Goal: Find specific page/section: Find specific page/section

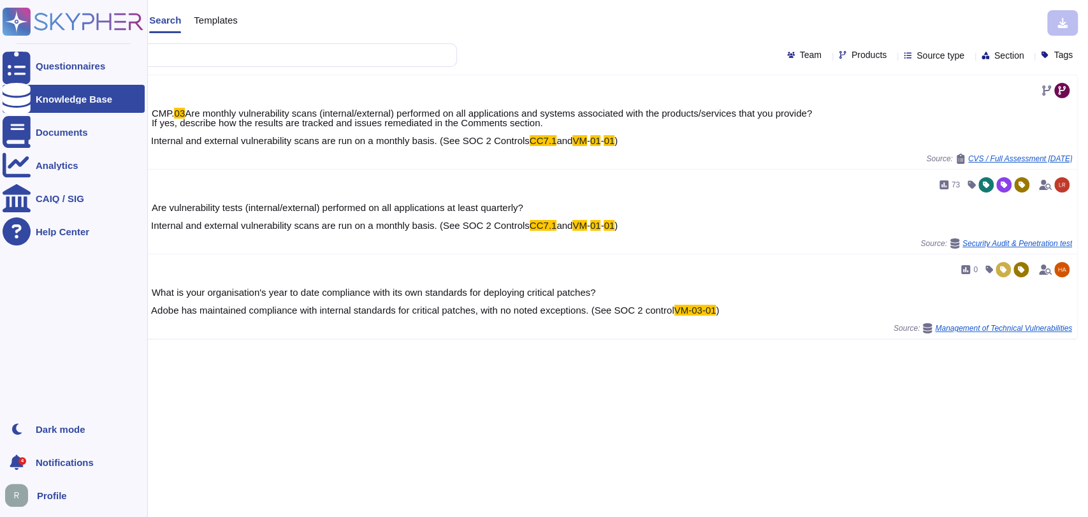
click at [58, 15] on icon at bounding box center [73, 22] width 141 height 28
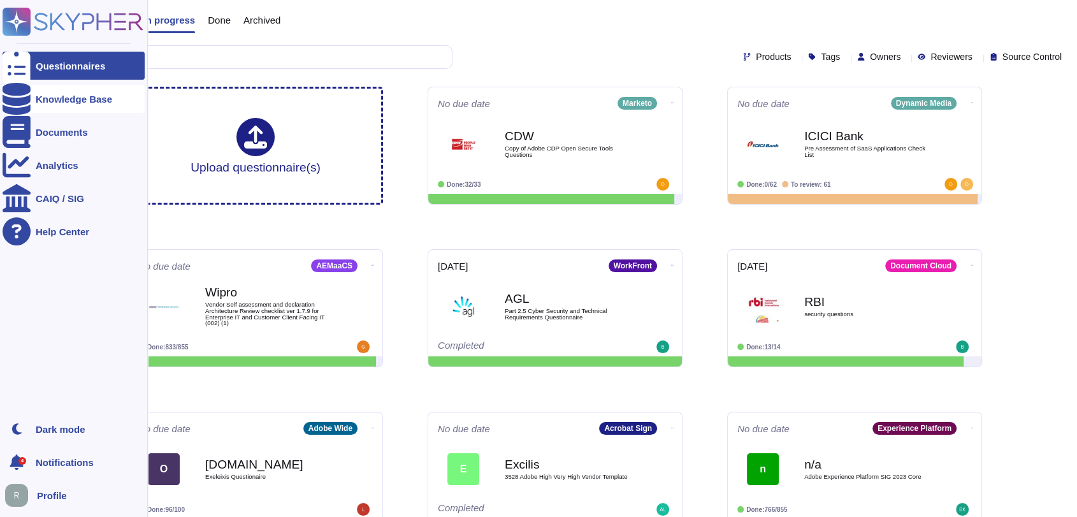
click at [75, 101] on div "Knowledge Base" at bounding box center [74, 99] width 76 height 10
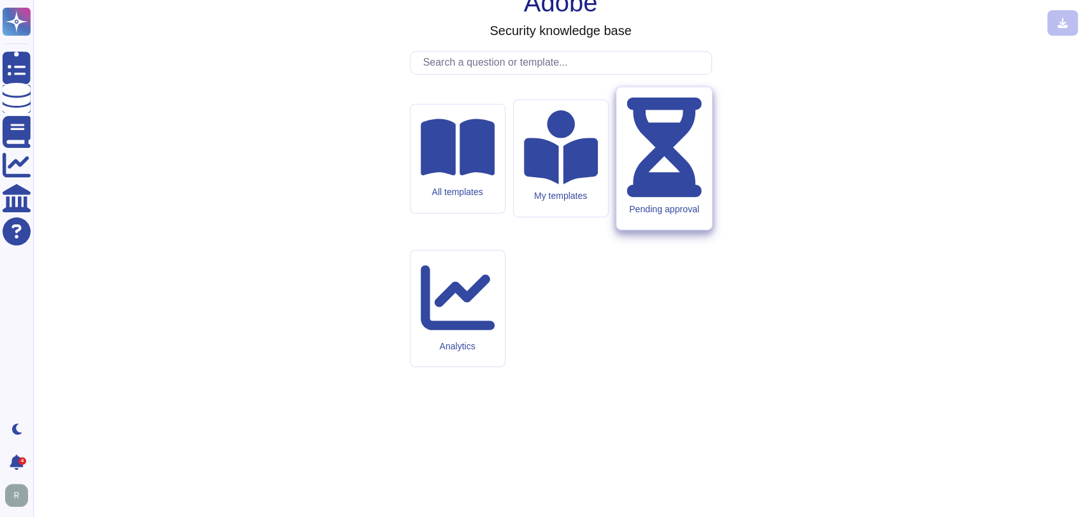
click at [648, 226] on div "Pending approval" at bounding box center [663, 158] width 95 height 143
